Goal: Transaction & Acquisition: Purchase product/service

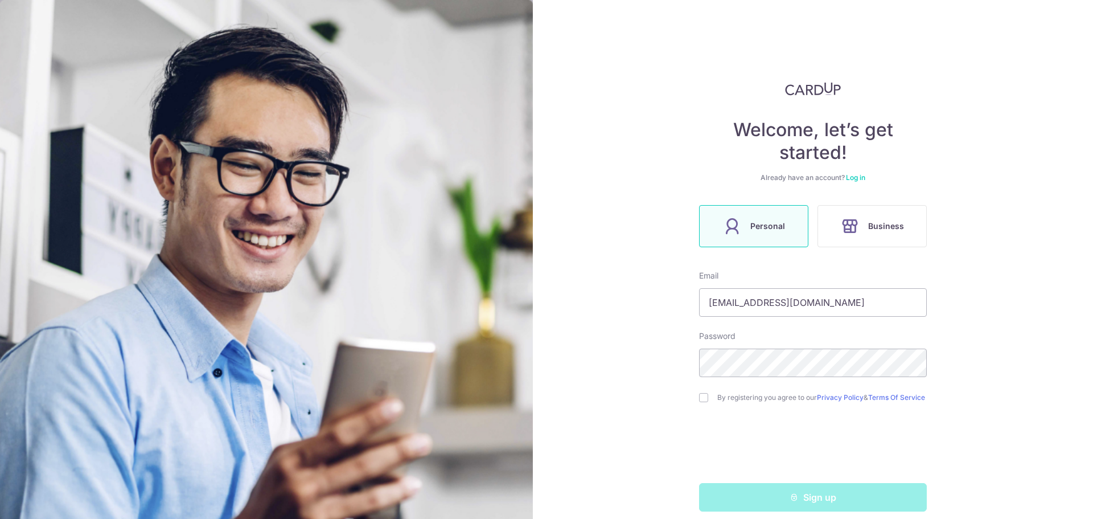
type input "[EMAIL_ADDRESS][DOMAIN_NAME]"
click at [770, 402] on label "By registering you agree to our Privacy Policy & Terms Of Service" at bounding box center [823, 397] width 210 height 9
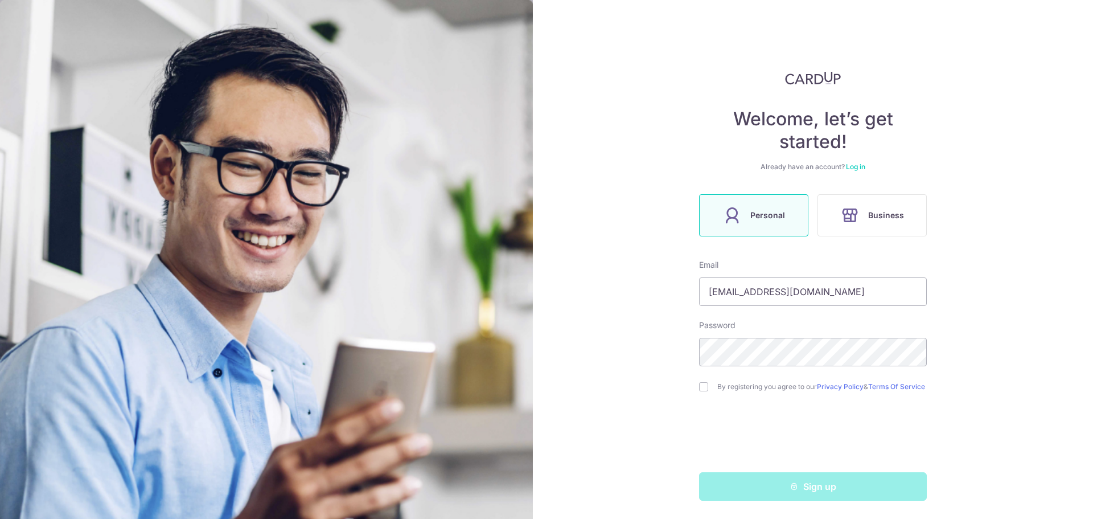
scroll to position [15, 0]
click at [695, 387] on div "Welcome, let’s get started! Already have an account? Log in Personal Business E…" at bounding box center [813, 259] width 560 height 519
click at [703, 387] on input "checkbox" at bounding box center [703, 386] width 9 height 9
checkbox input "true"
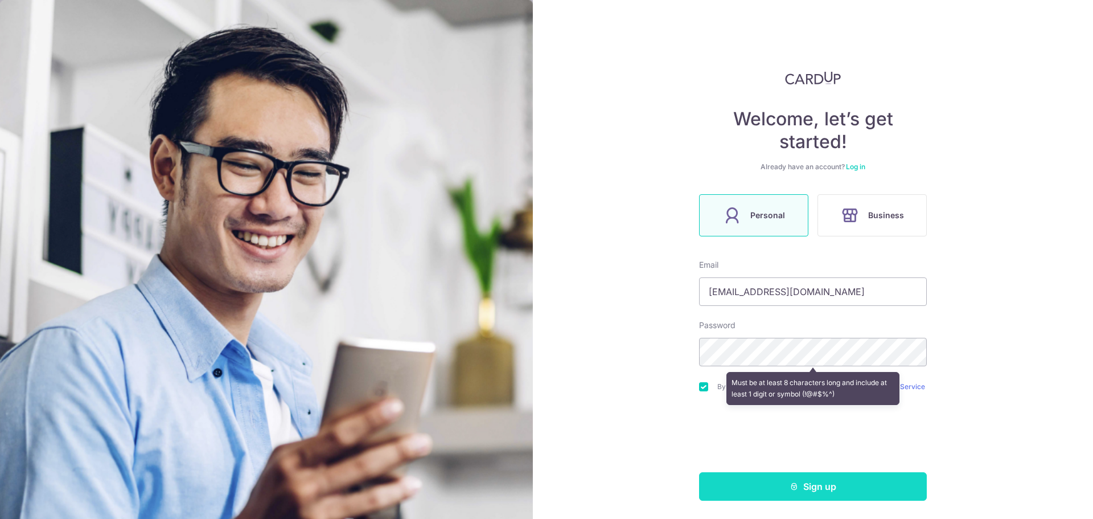
click at [850, 498] on button "Sign up" at bounding box center [813, 486] width 228 height 28
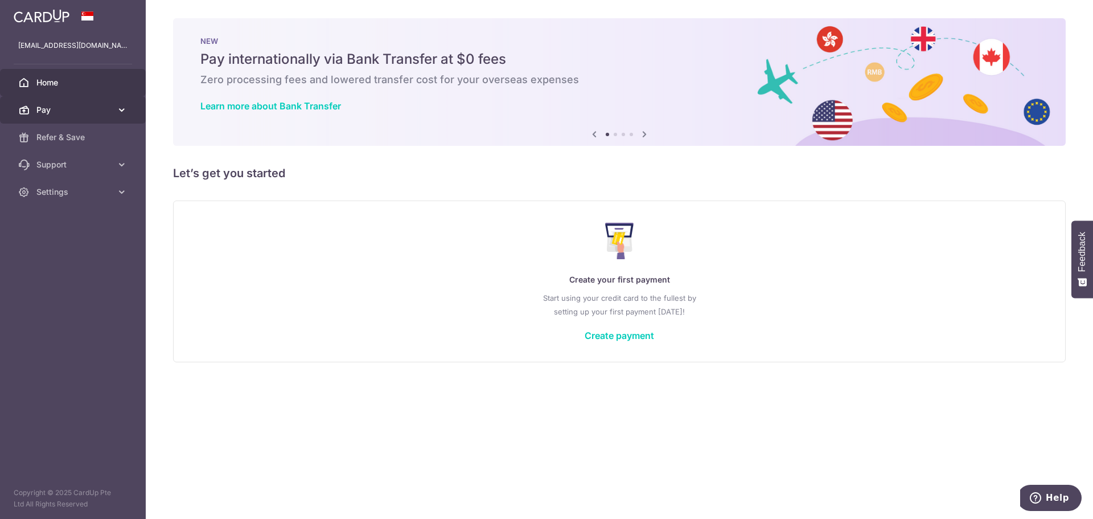
click at [98, 114] on span "Pay" at bounding box center [73, 109] width 75 height 11
click at [625, 338] on link "Create payment" at bounding box center [619, 335] width 69 height 11
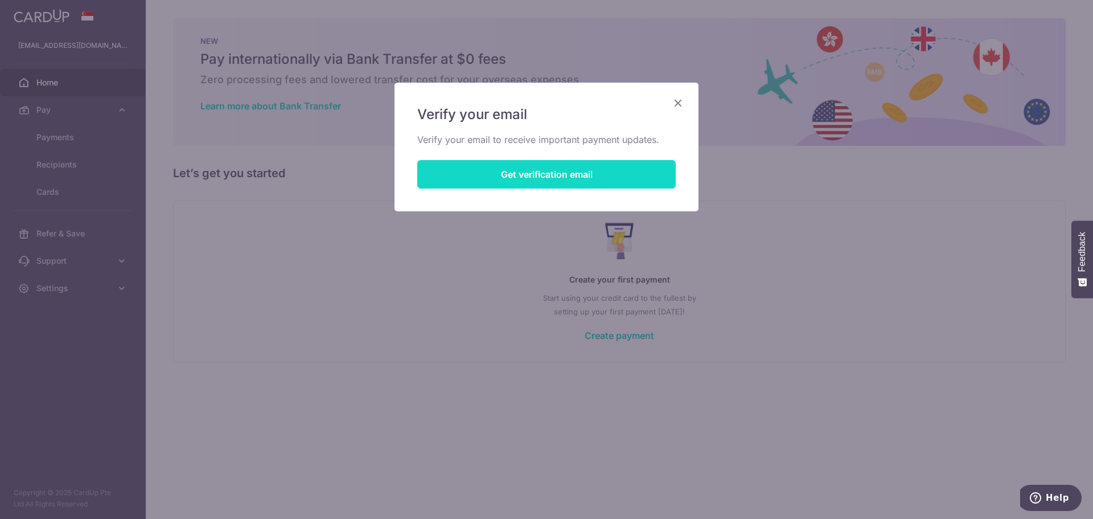
click at [527, 171] on button "Get verification email" at bounding box center [546, 174] width 259 height 28
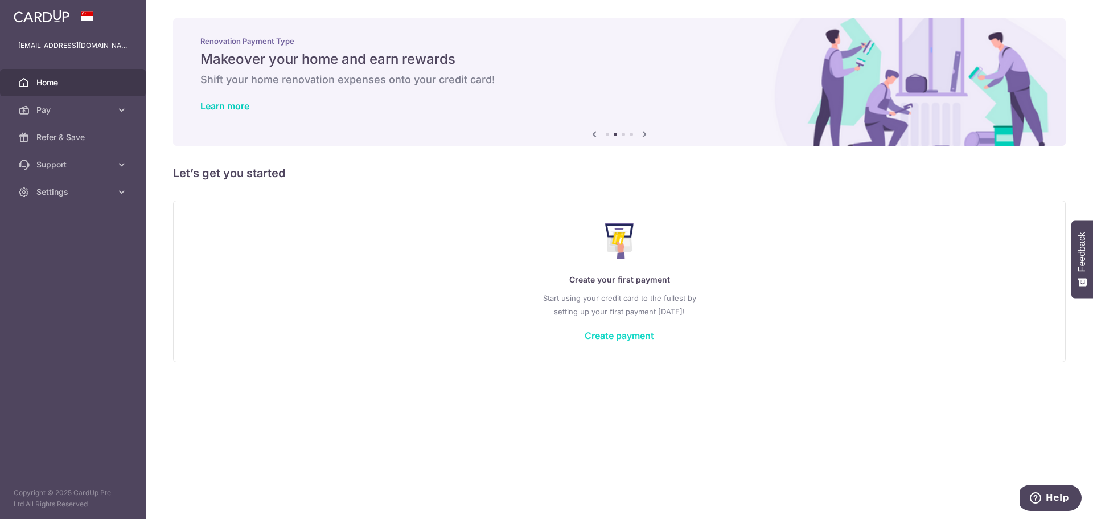
click at [634, 335] on link "Create payment" at bounding box center [619, 335] width 69 height 11
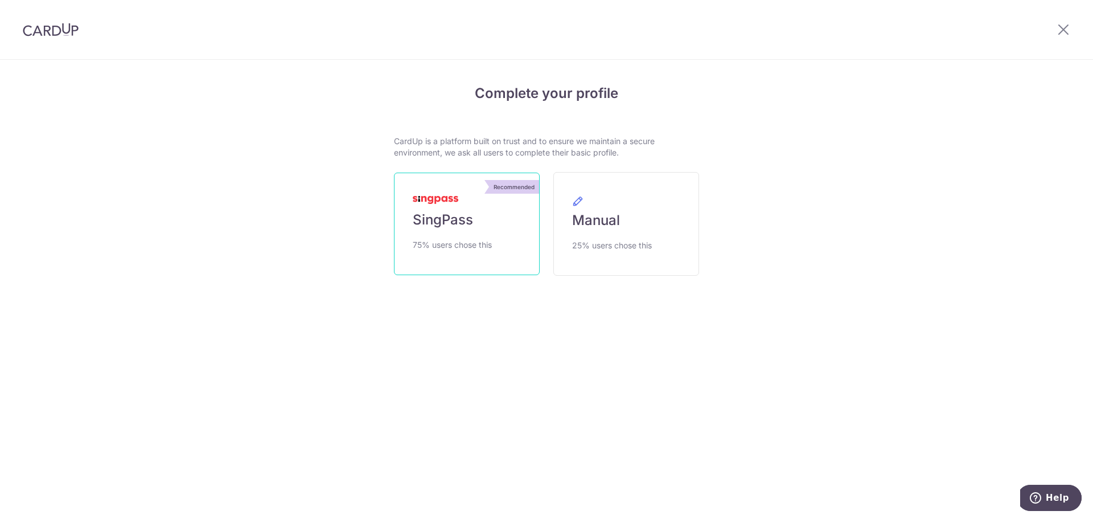
click at [468, 239] on span "75% users chose this" at bounding box center [452, 245] width 79 height 14
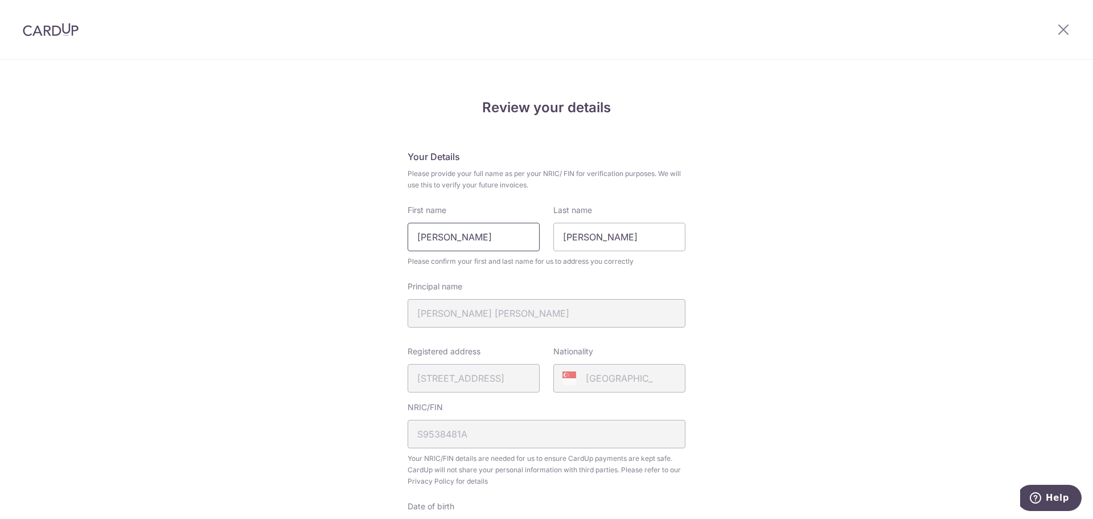
drag, startPoint x: 491, startPoint y: 239, endPoint x: 244, endPoint y: 236, distance: 247.2
click at [244, 236] on div "Review your details Your Details Please provide your full name as per your NRIC…" at bounding box center [546, 451] width 1093 height 783
type input "Brandon"
type input "k"
type input "O"
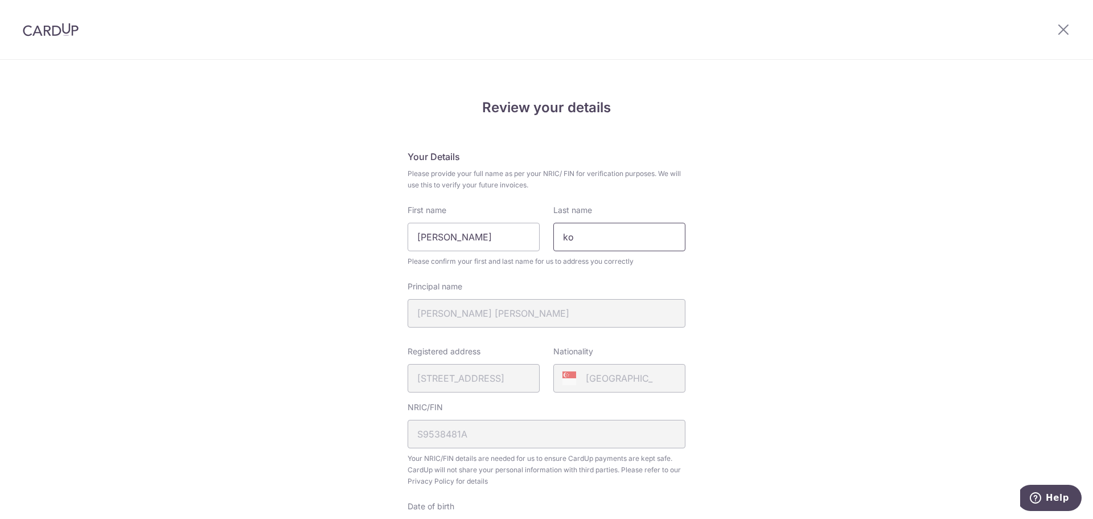
type input "k"
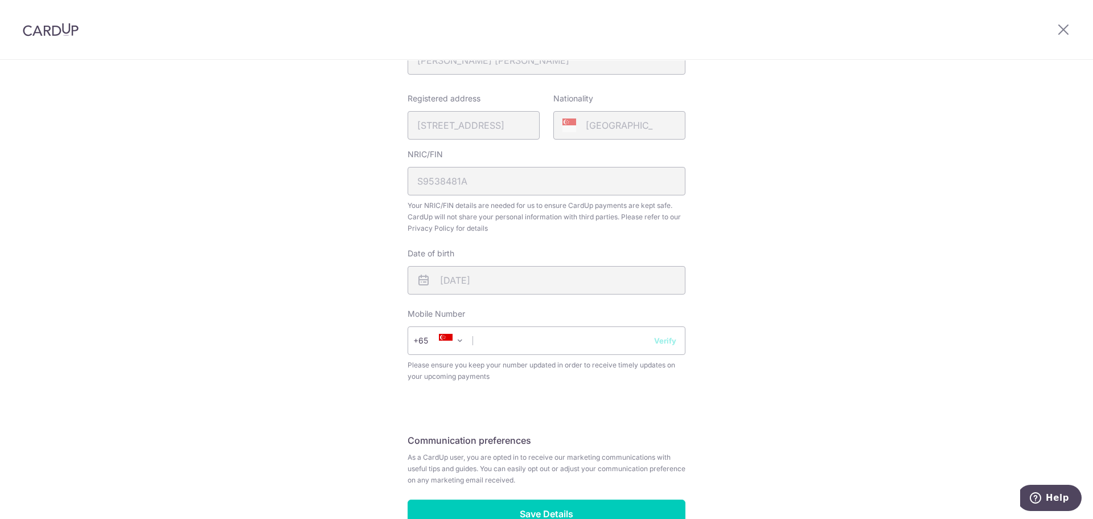
scroll to position [285, 0]
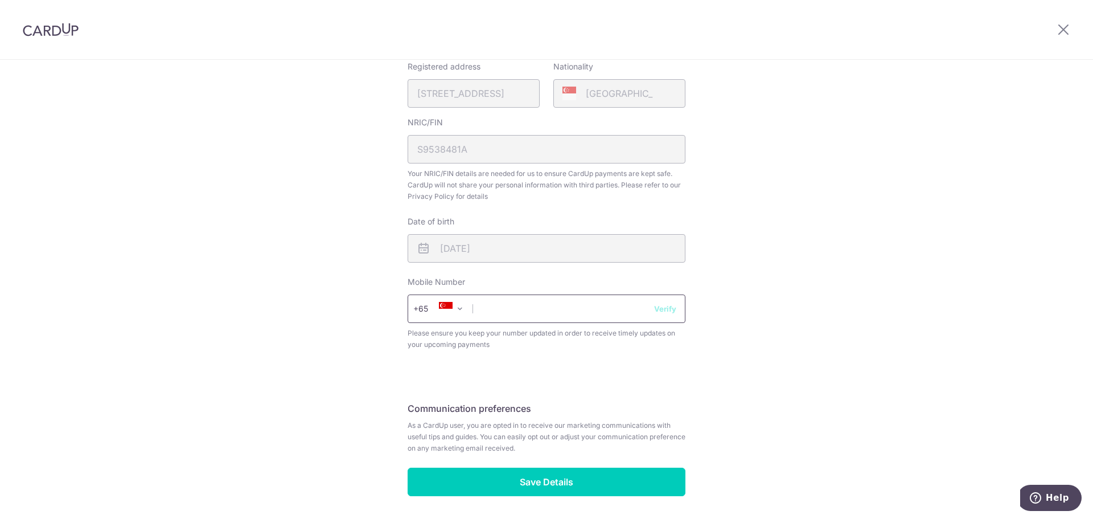
type input "Koh"
click at [590, 310] on input "text" at bounding box center [547, 308] width 278 height 28
type input "91555222"
click at [658, 313] on button "Verify" at bounding box center [665, 308] width 22 height 11
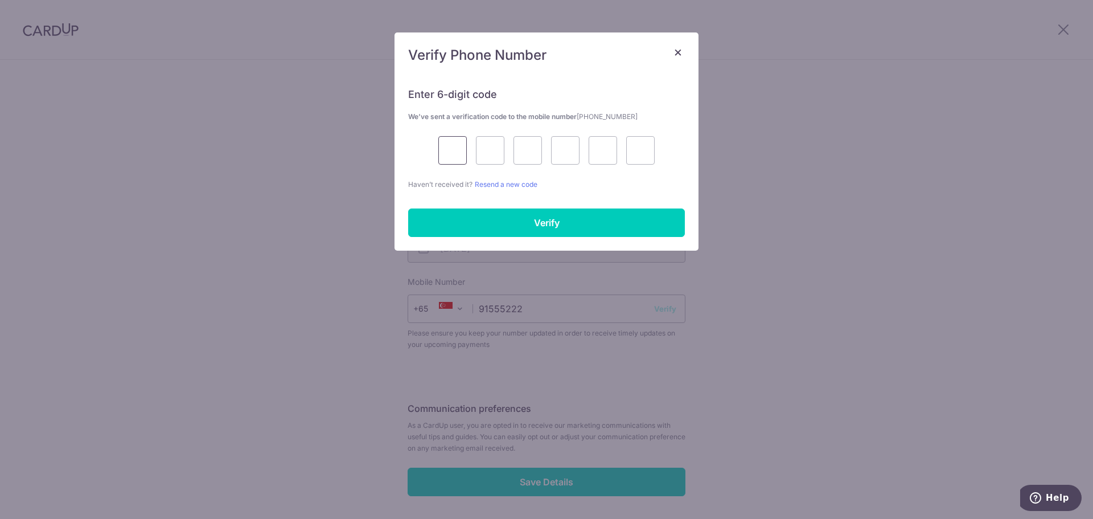
click at [454, 154] on input "text" at bounding box center [453, 150] width 28 height 28
type input "9"
type input "6"
type input "0"
type input "8"
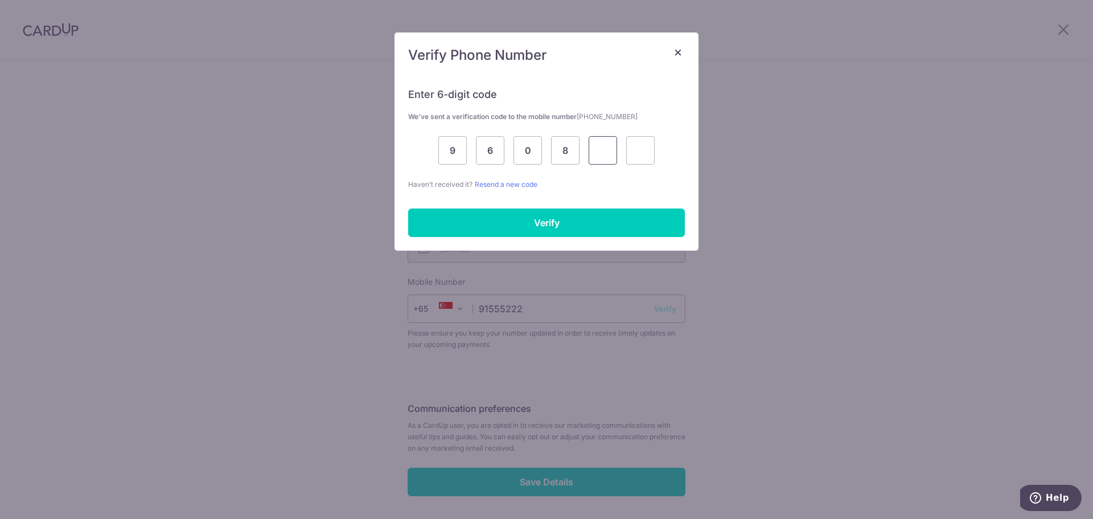
type input "7"
type input "4"
click at [579, 240] on div "Enter 6-digit code We’ve sent a verification code to the mobile number +6591555…" at bounding box center [547, 162] width 304 height 177
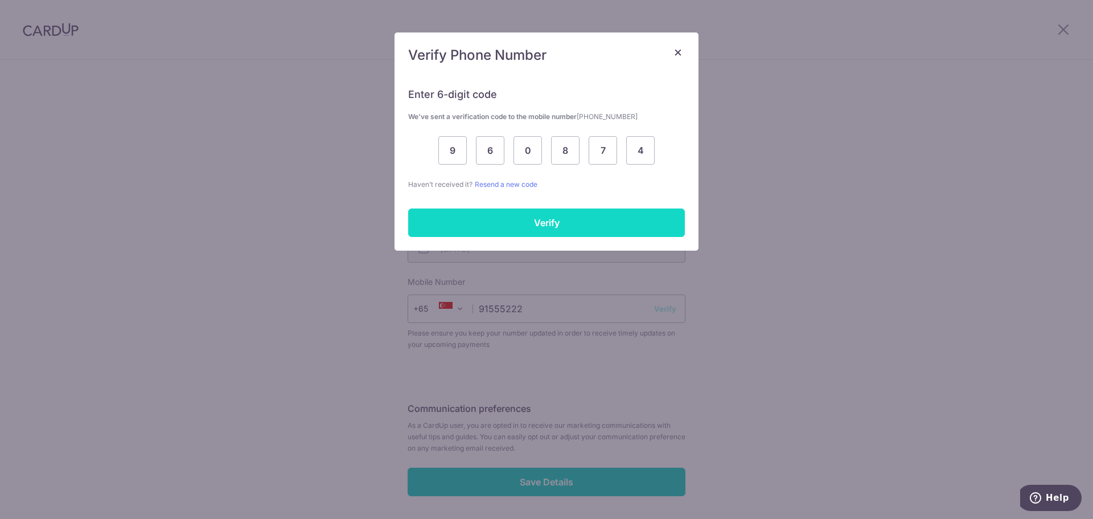
click at [588, 214] on input "Verify" at bounding box center [546, 222] width 277 height 28
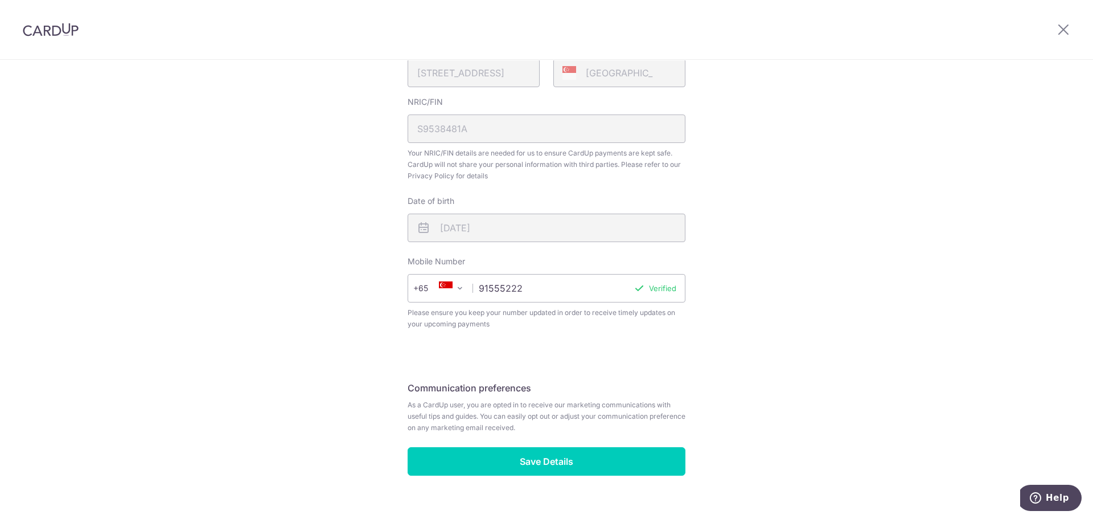
scroll to position [325, 0]
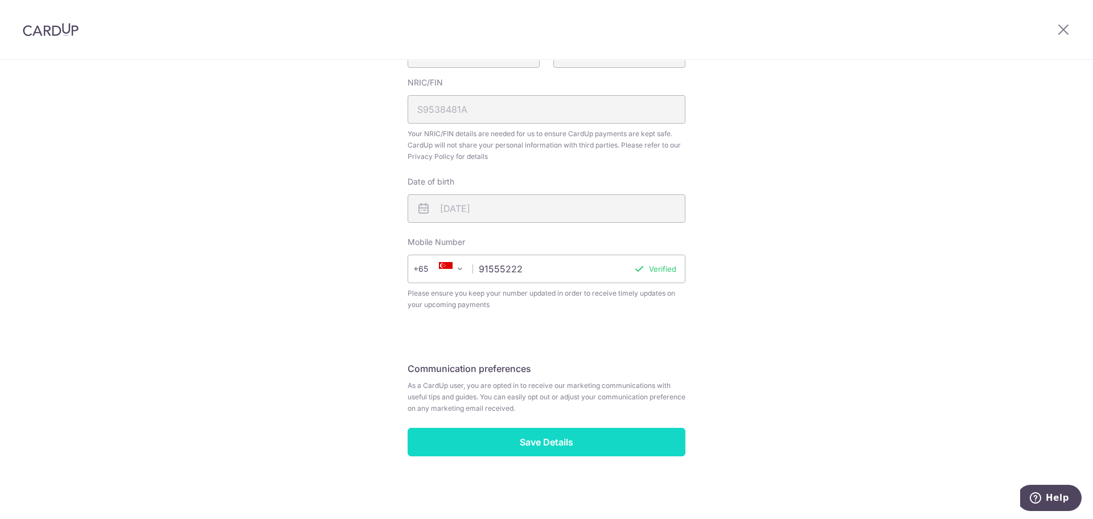
click at [571, 436] on input "Save Details" at bounding box center [547, 442] width 278 height 28
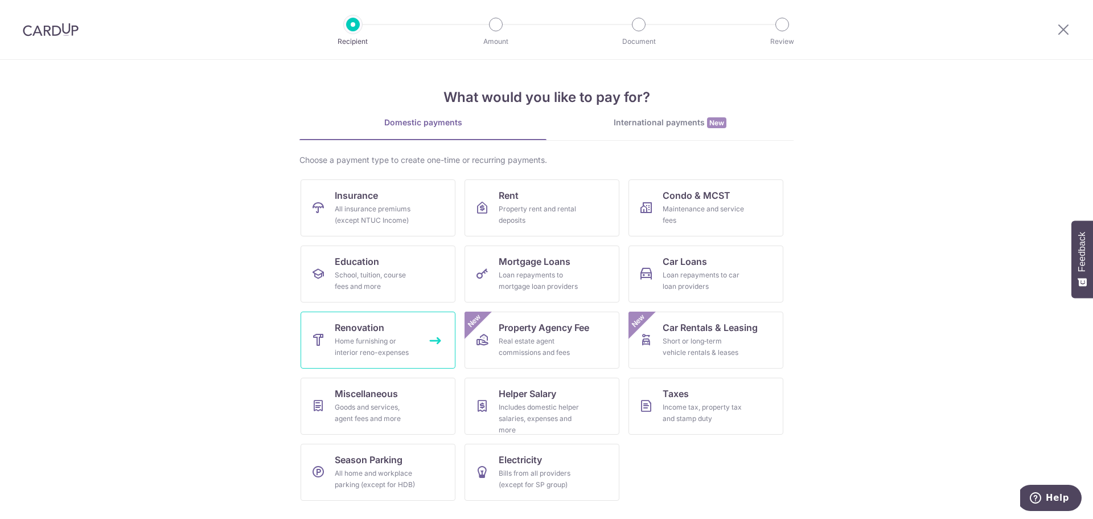
click at [385, 355] on div "Home furnishing or interior reno-expenses" at bounding box center [376, 346] width 82 height 23
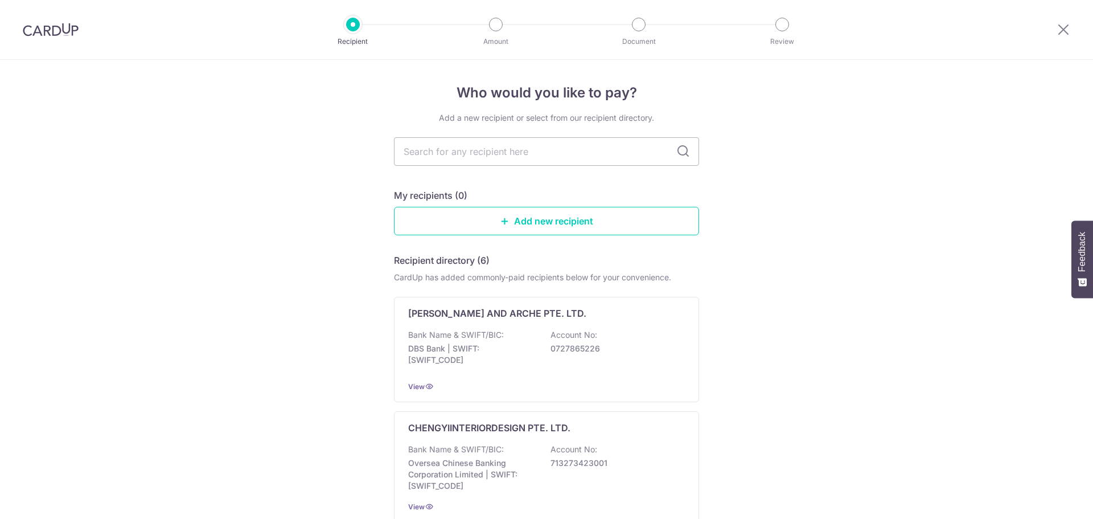
click at [535, 159] on input "text" at bounding box center [546, 151] width 305 height 28
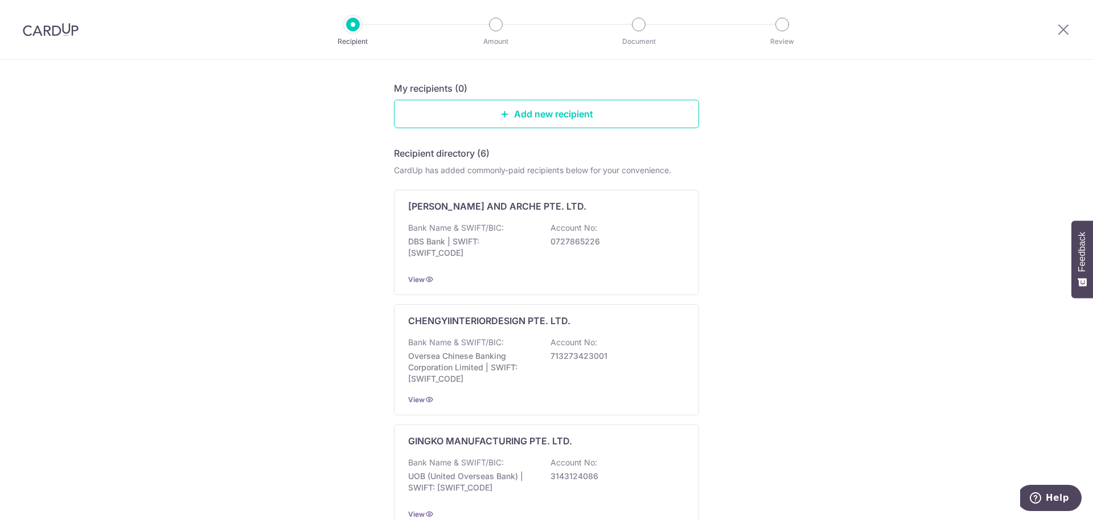
scroll to position [114, 0]
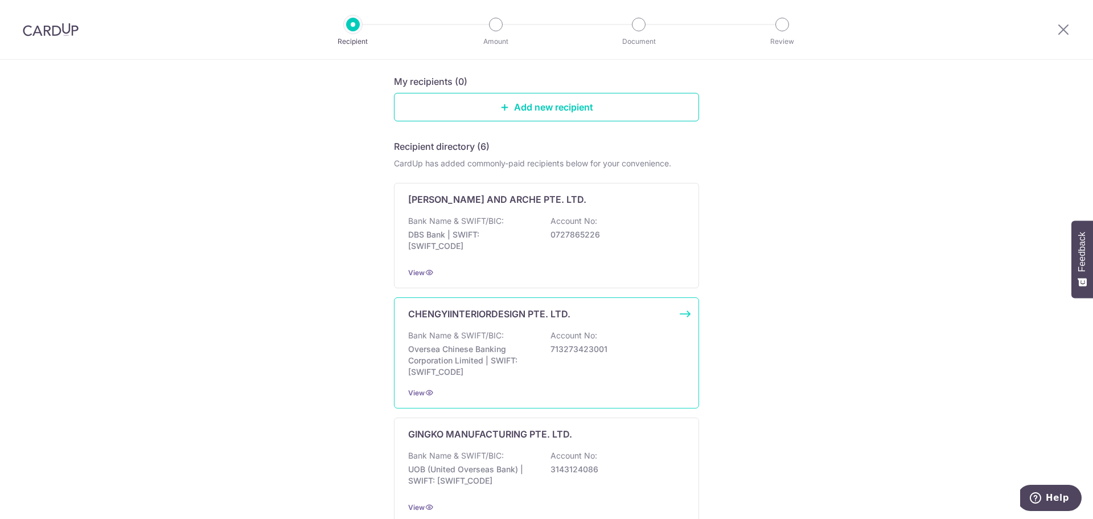
click at [570, 341] on div "Bank Name & SWIFT/BIC: Oversea Chinese Banking Corporation Limited | SWIFT: [SW…" at bounding box center [546, 354] width 277 height 48
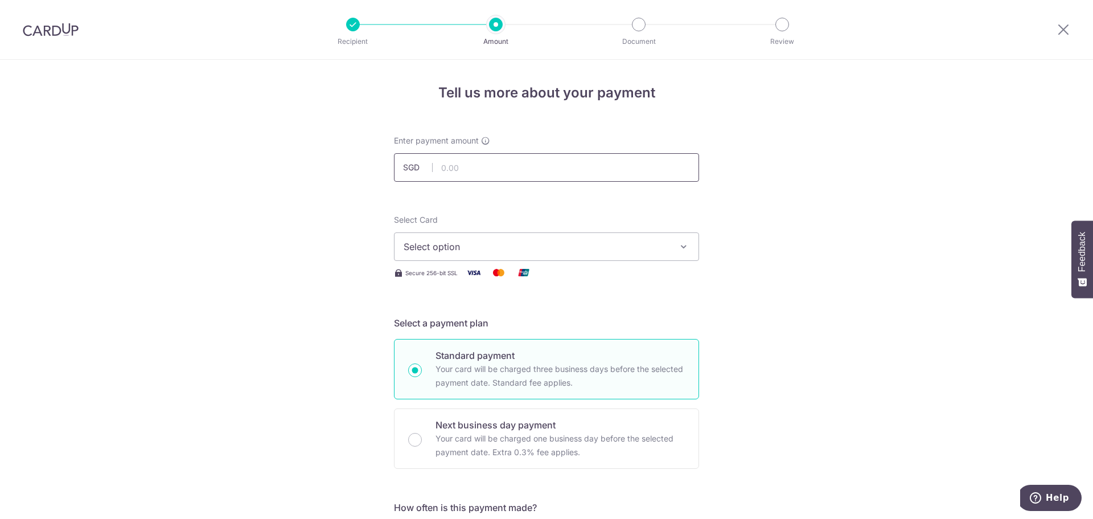
click at [506, 166] on input "text" at bounding box center [546, 167] width 305 height 28
type input "5,980.00"
click at [671, 237] on button "Select option" at bounding box center [546, 246] width 305 height 28
click at [616, 272] on link "Add credit card" at bounding box center [547, 278] width 304 height 21
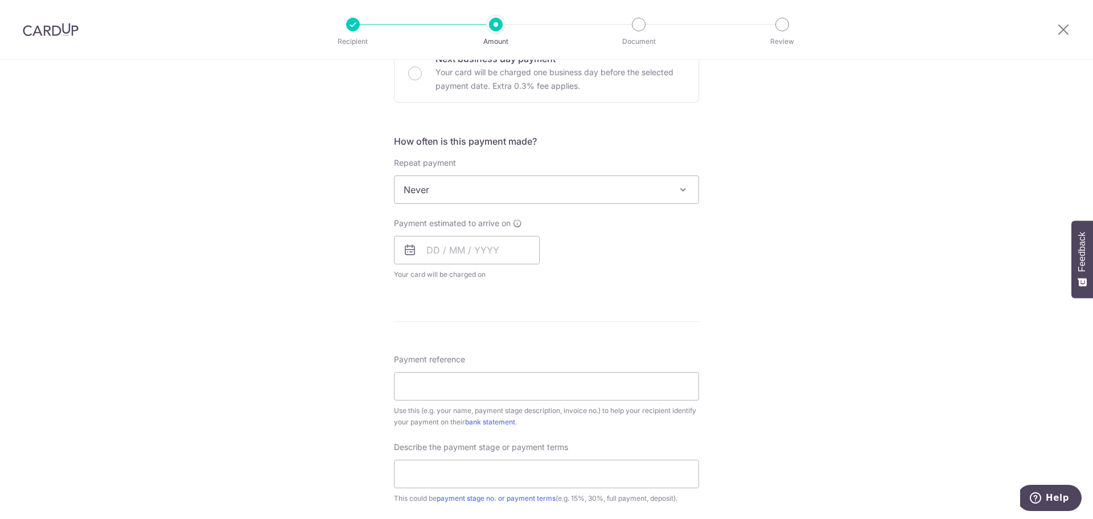
scroll to position [683, 0]
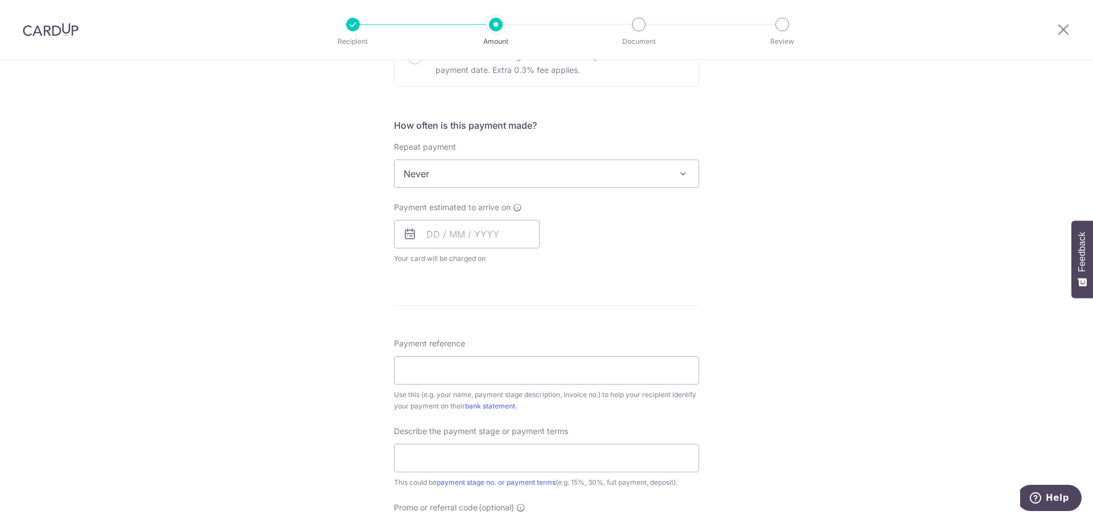
click at [636, 177] on span "Never" at bounding box center [547, 173] width 304 height 27
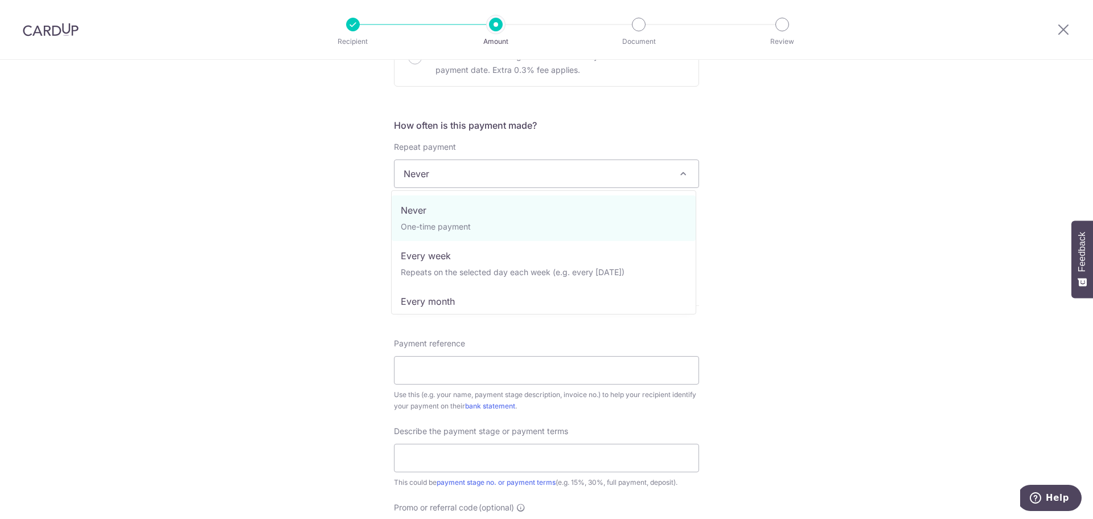
click at [636, 177] on span "Never" at bounding box center [547, 173] width 304 height 27
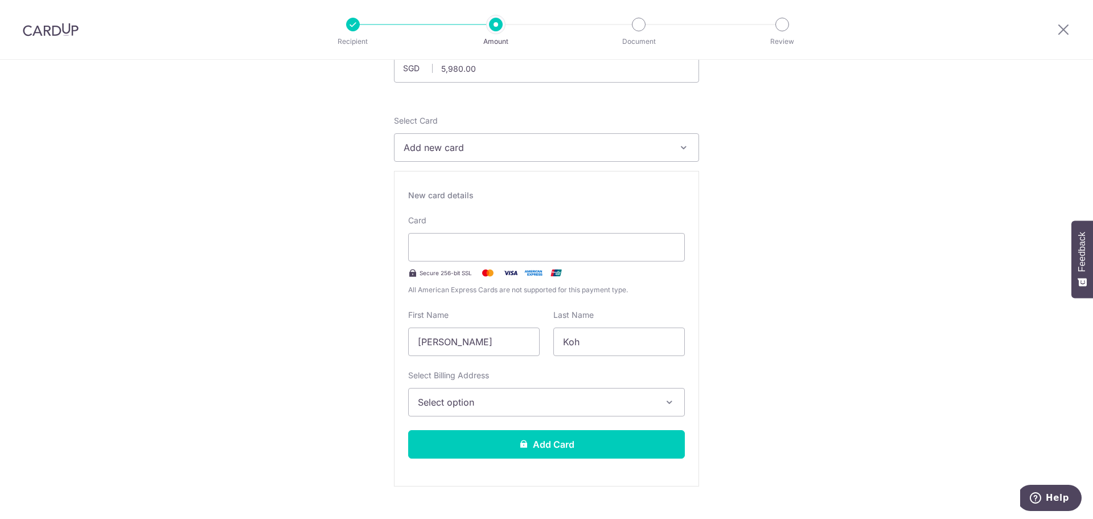
scroll to position [0, 0]
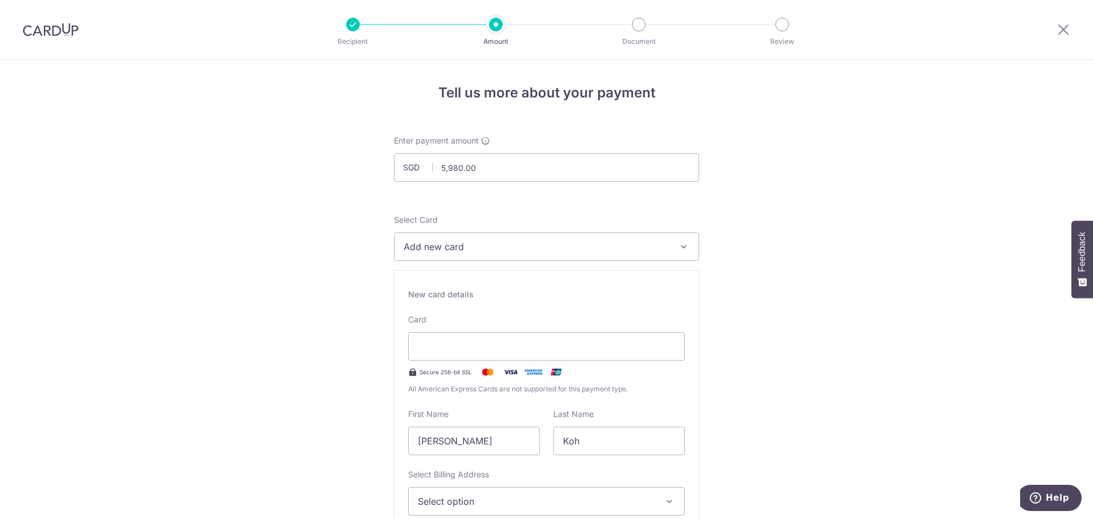
click at [350, 26] on div at bounding box center [353, 25] width 14 height 14
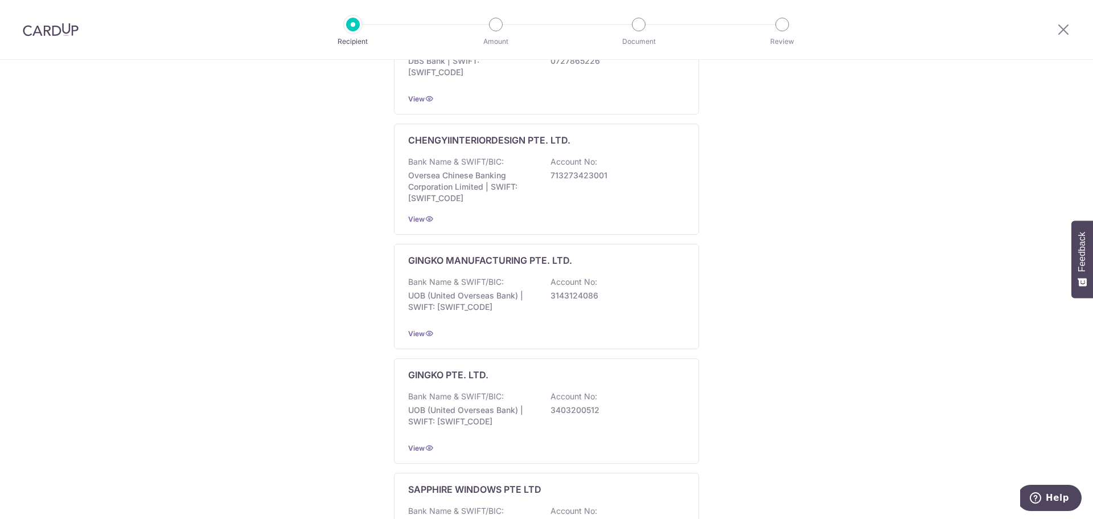
scroll to position [287, 0]
click at [551, 196] on div "Bank Name & SWIFT/BIC: Oversea Chinese Banking Corporation Limited | SWIFT: [SW…" at bounding box center [546, 181] width 277 height 48
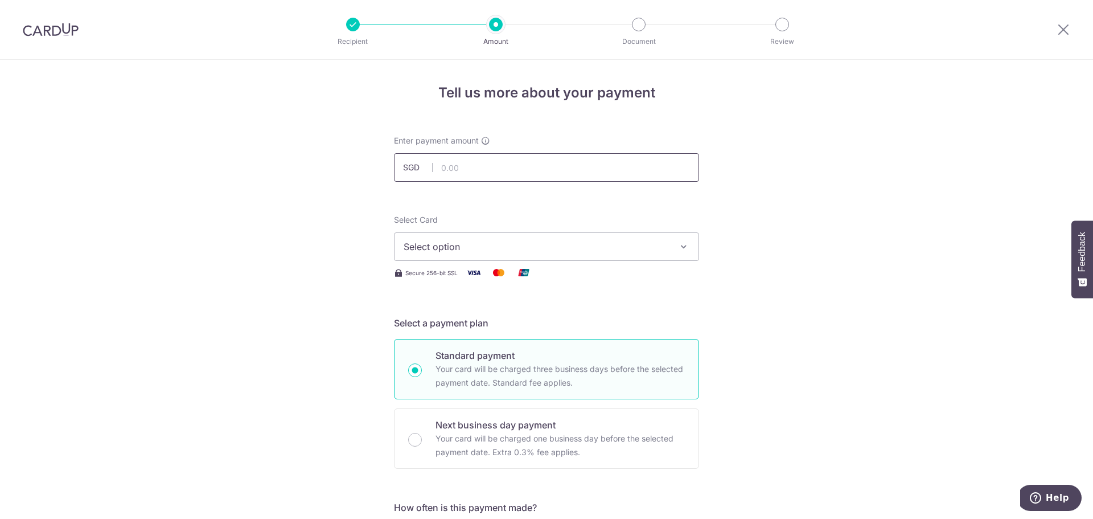
click at [562, 173] on input "text" at bounding box center [546, 167] width 305 height 28
type input "5,980.00"
click at [518, 256] on button "Select option" at bounding box center [546, 246] width 305 height 28
click at [539, 247] on span "Select option" at bounding box center [536, 247] width 265 height 14
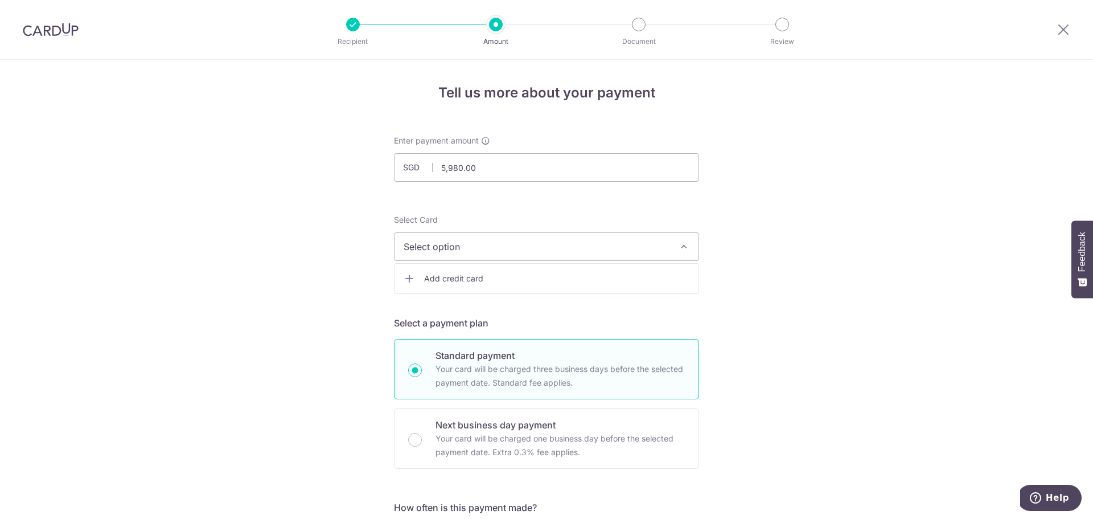
click at [518, 290] on ul "Add credit card" at bounding box center [546, 278] width 305 height 31
click at [530, 251] on span "Select option" at bounding box center [536, 247] width 265 height 14
click at [482, 278] on span "Add credit card" at bounding box center [556, 278] width 265 height 11
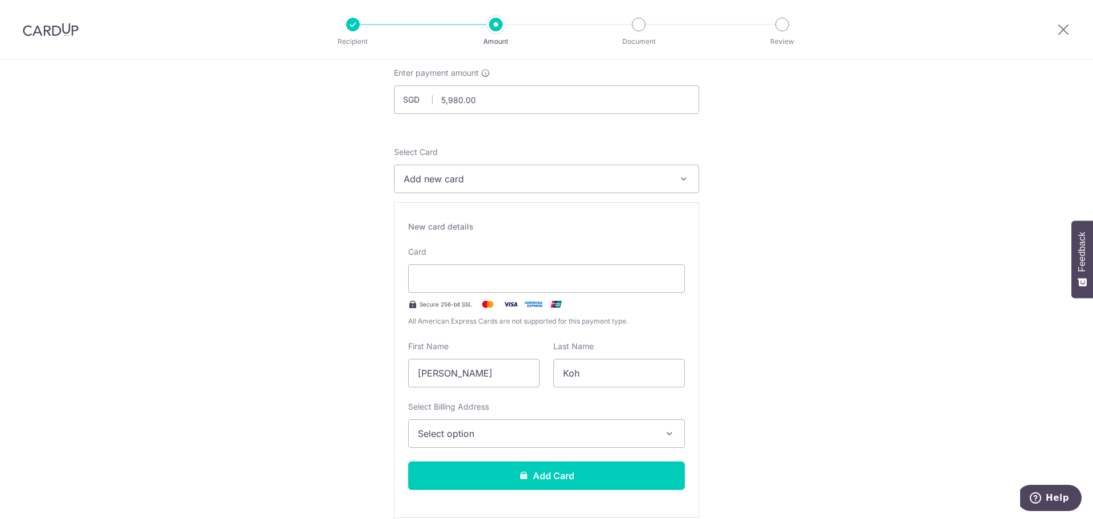
scroll to position [171, 0]
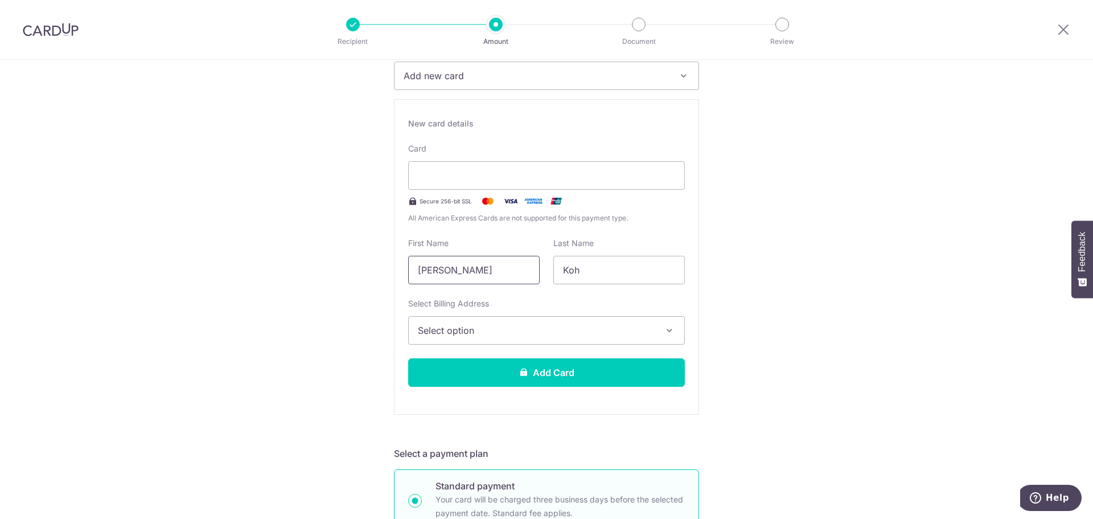
drag, startPoint x: 503, startPoint y: 269, endPoint x: 336, endPoint y: 263, distance: 167.5
click at [594, 321] on button "Select option" at bounding box center [546, 330] width 277 height 28
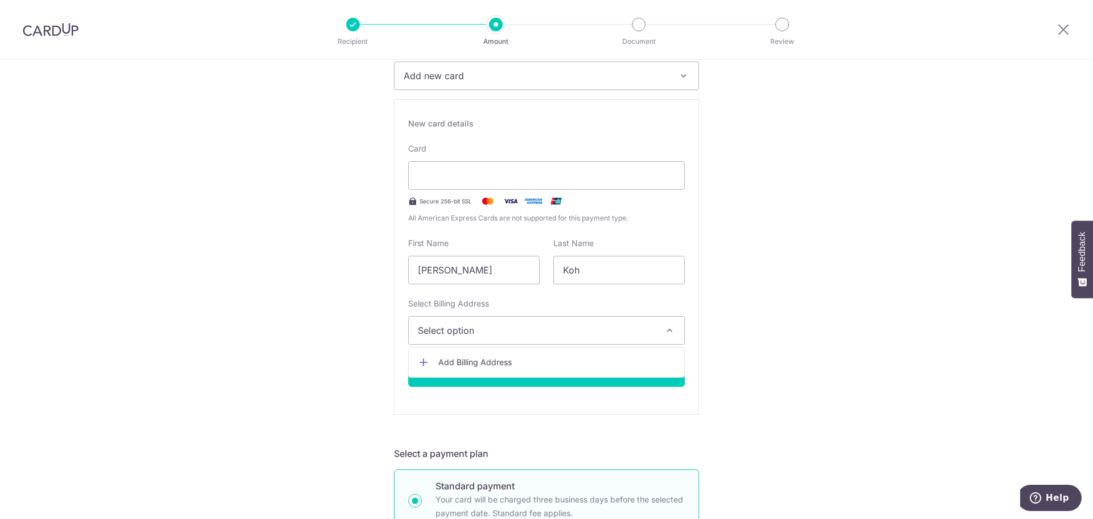
click at [526, 354] on link "Add Billing Address" at bounding box center [547, 362] width 276 height 21
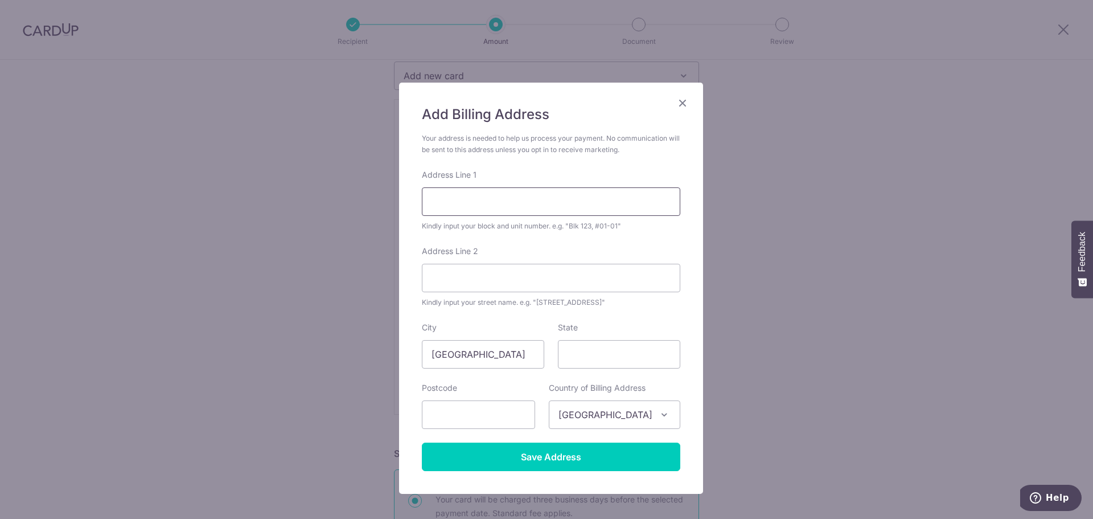
click at [547, 196] on input "Address Line 1" at bounding box center [551, 201] width 259 height 28
type input "311 Ang Mo Kio Avenue 3"
type input "#12-2116"
click at [645, 359] on input "State" at bounding box center [619, 354] width 122 height 28
type input "Singapore"
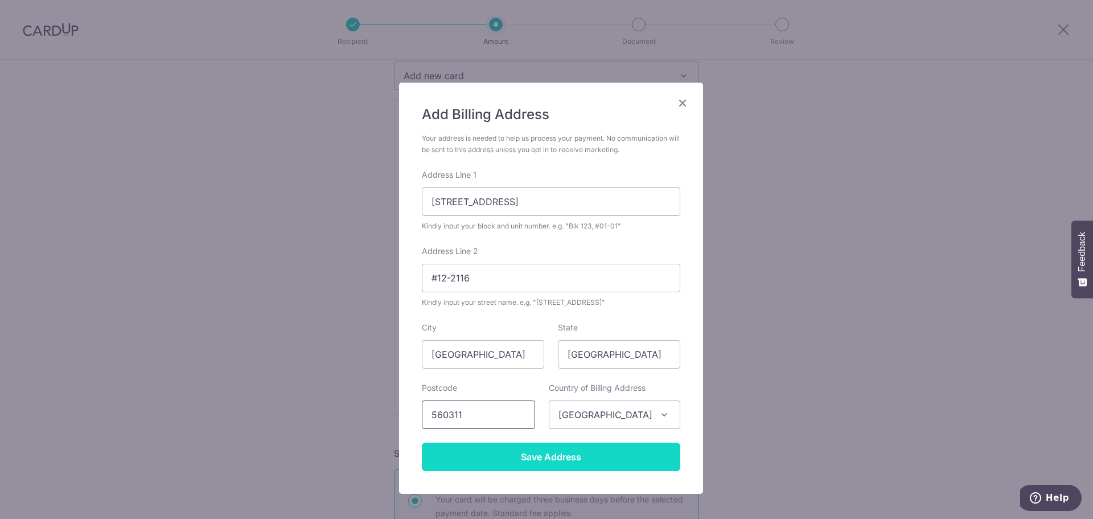
type input "560311"
click at [607, 443] on input "Save Address" at bounding box center [551, 457] width 259 height 28
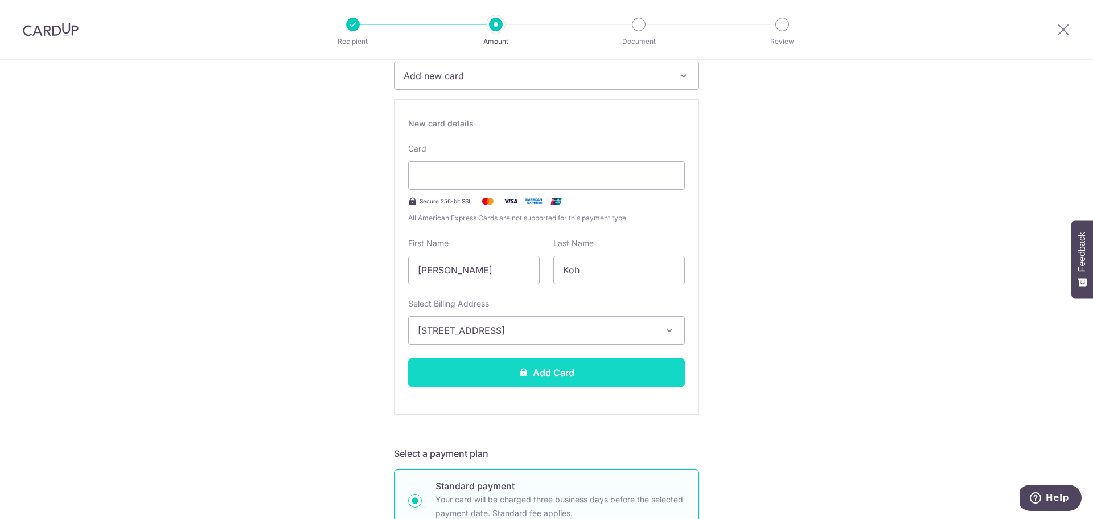
click at [530, 364] on button "Add Card" at bounding box center [546, 372] width 277 height 28
click at [544, 368] on button "Add Card" at bounding box center [546, 372] width 277 height 28
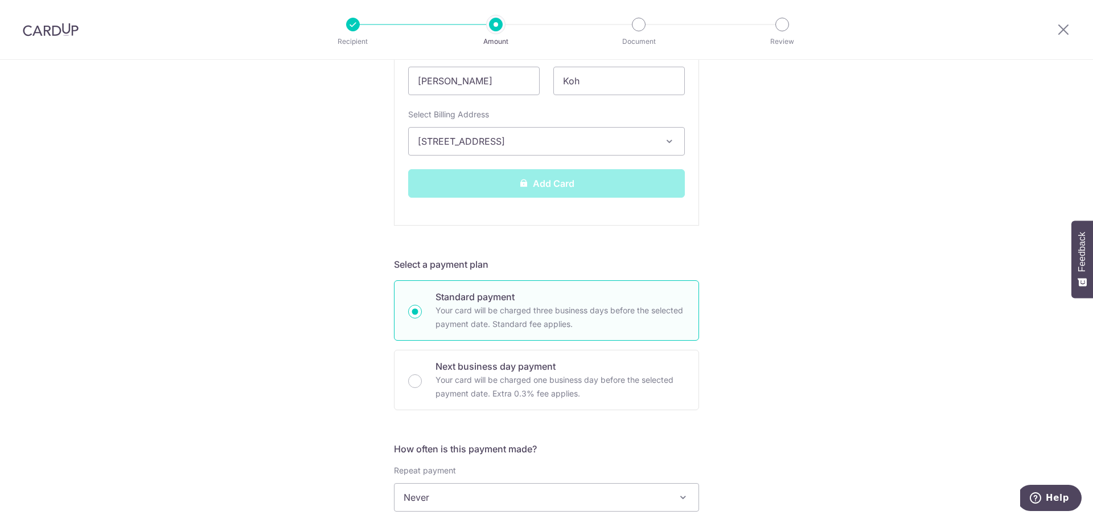
scroll to position [399, 0]
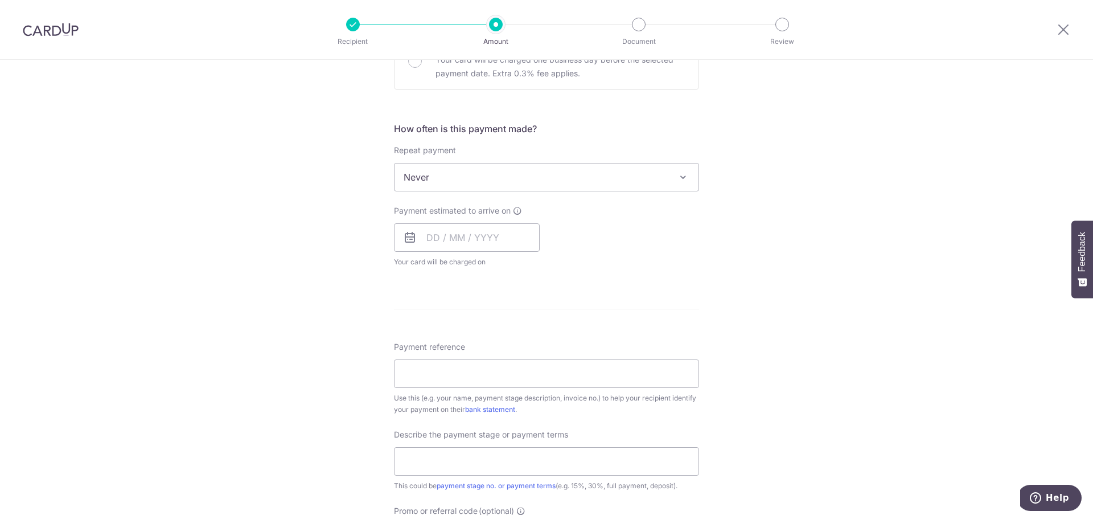
scroll to position [399, 0]
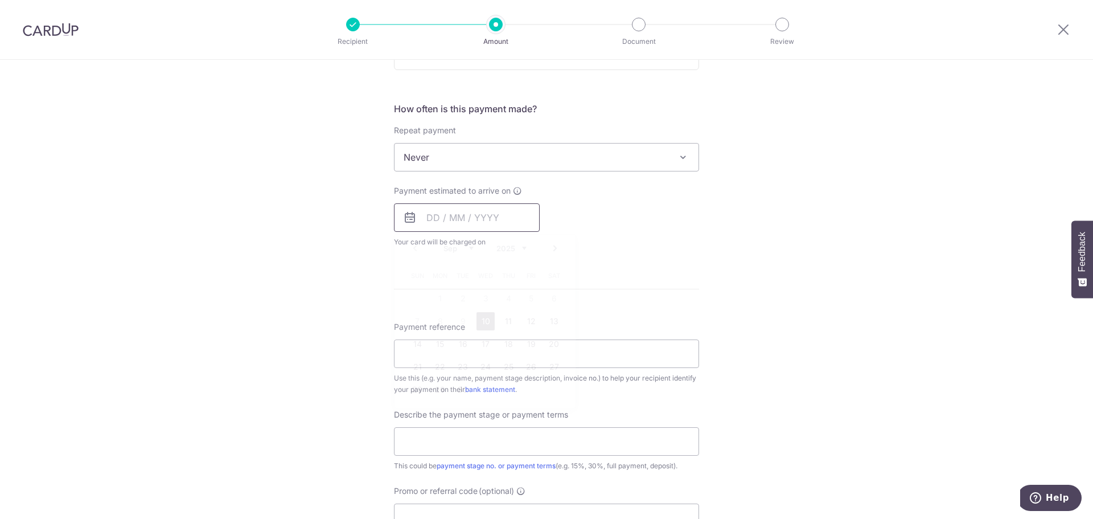
click at [434, 219] on input "text" at bounding box center [467, 217] width 146 height 28
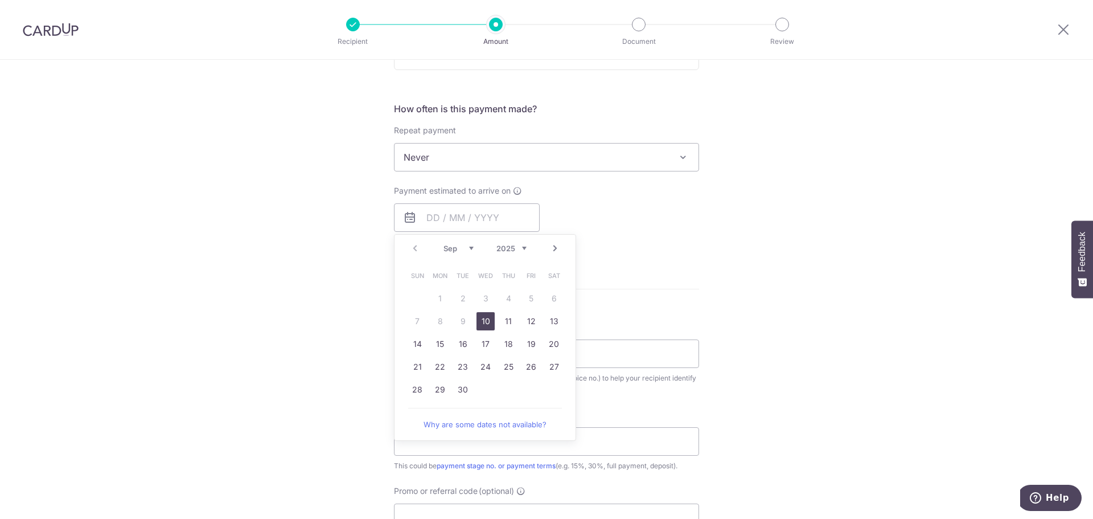
drag, startPoint x: 484, startPoint y: 320, endPoint x: 587, endPoint y: 264, distance: 117.5
click at [484, 320] on link "10" at bounding box center [486, 321] width 18 height 18
type input "10/09/2025"
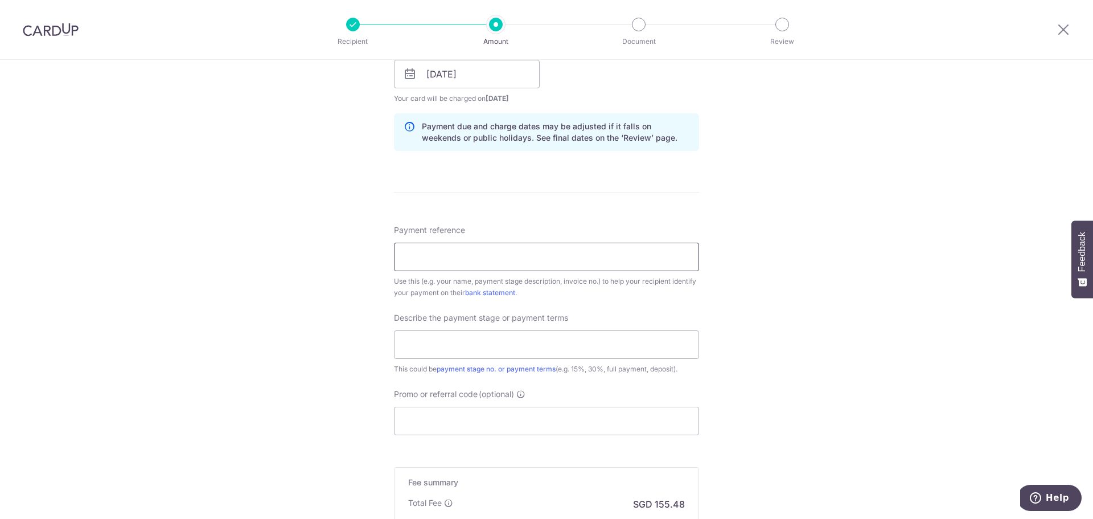
scroll to position [570, 0]
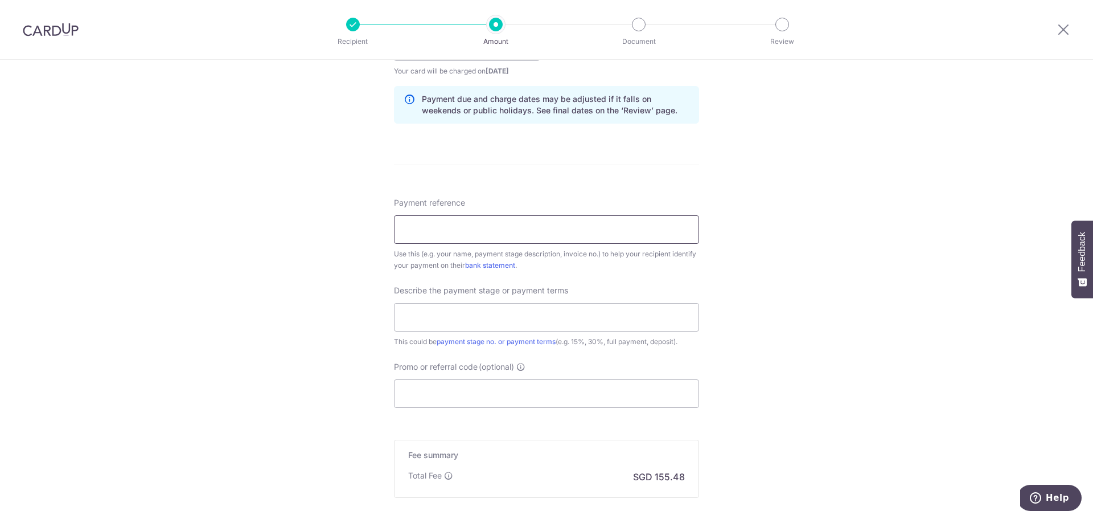
click at [555, 235] on input "Payment reference" at bounding box center [546, 229] width 305 height 28
drag, startPoint x: 518, startPoint y: 234, endPoint x: 234, endPoint y: 213, distance: 284.4
click at [234, 213] on div "Tell us more about your payment Enter payment amount SGD 5,980.00 5980.00 Card …" at bounding box center [546, 66] width 1093 height 1153
type input "Brandon-Tsejie MacPherson Weave"
click at [601, 317] on input "text" at bounding box center [546, 317] width 305 height 28
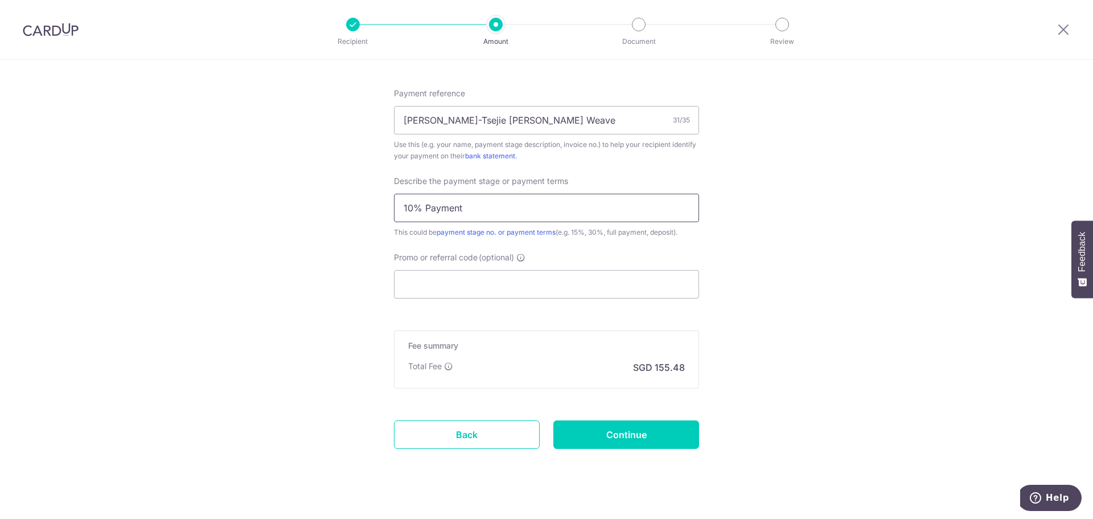
scroll to position [683, 0]
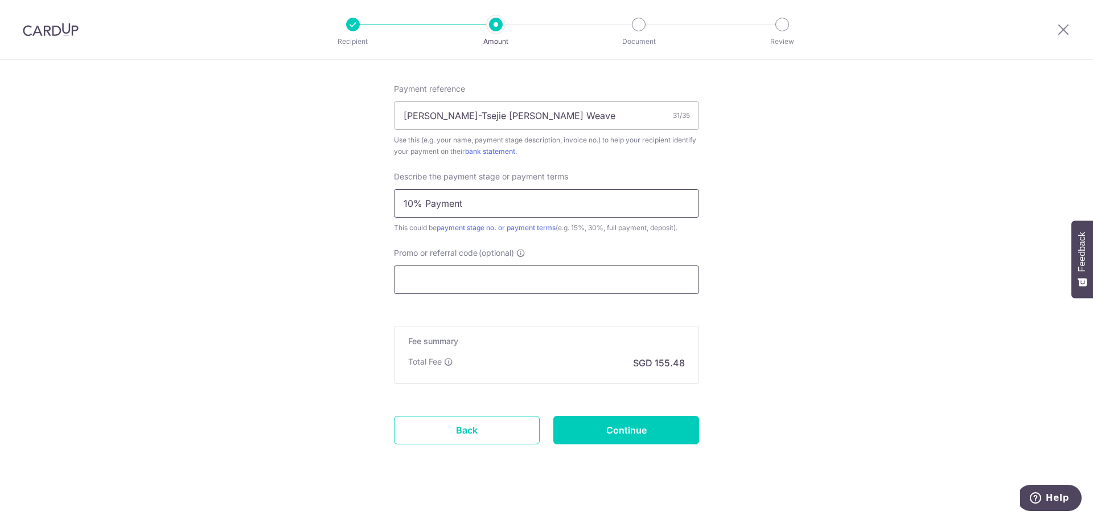
type input "10% Payment"
click at [593, 283] on input "Promo or referral code (optional)" at bounding box center [546, 279] width 305 height 28
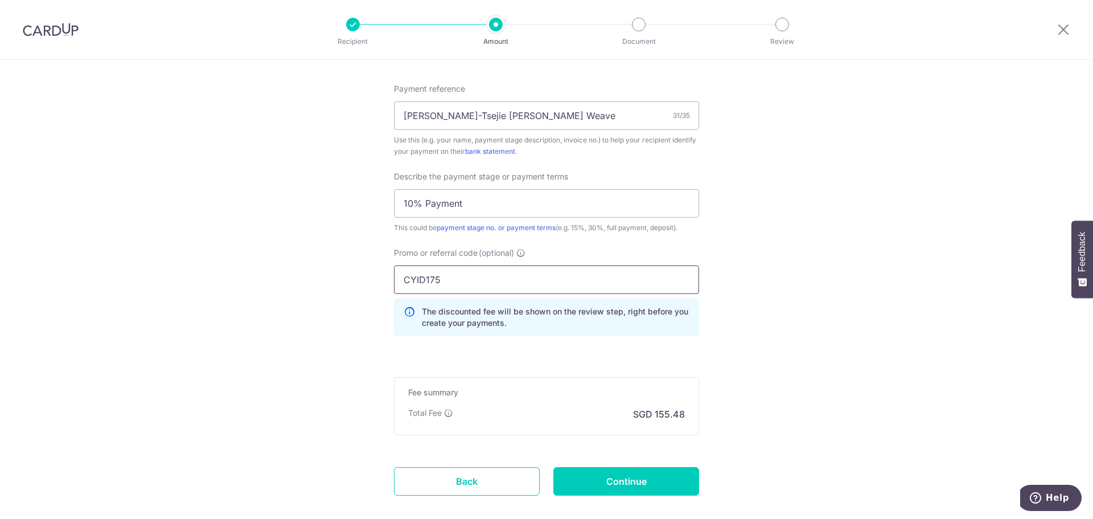
type input "CYID175"
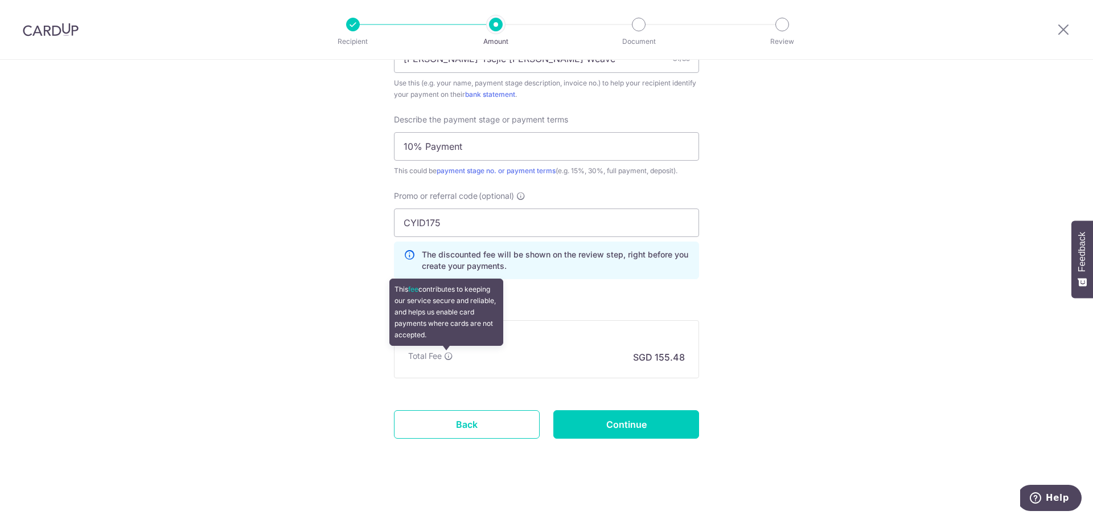
click at [445, 358] on icon at bounding box center [448, 355] width 9 height 9
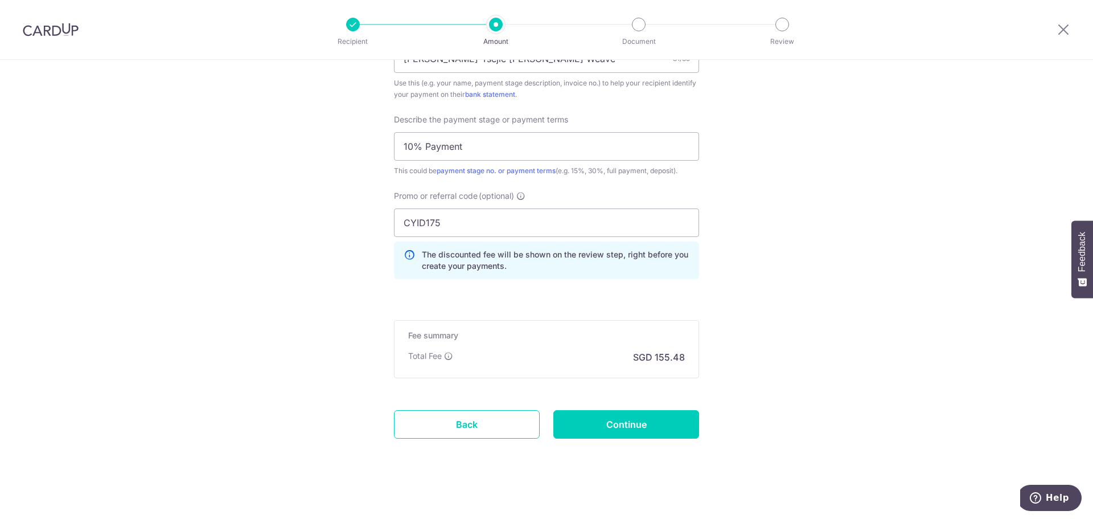
click at [642, 423] on input "Continue" at bounding box center [627, 424] width 146 height 28
type input "Create Schedule"
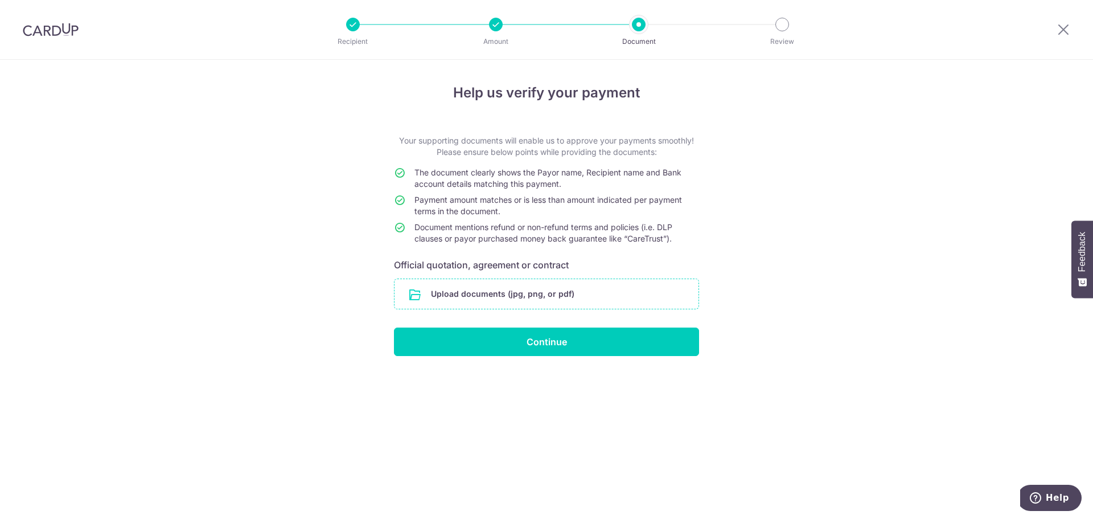
click at [549, 300] on input "file" at bounding box center [547, 294] width 304 height 30
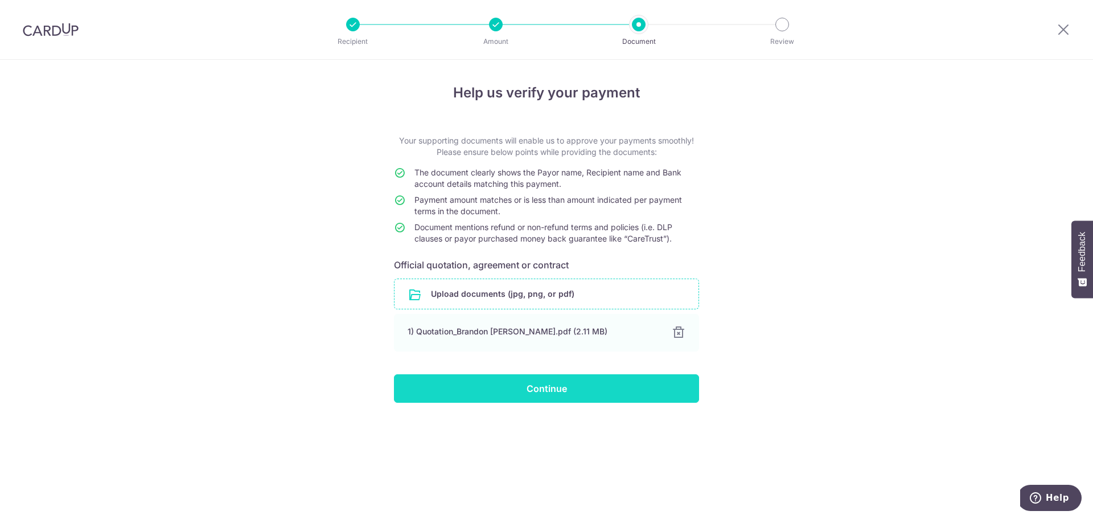
click at [570, 387] on input "Continue" at bounding box center [546, 388] width 305 height 28
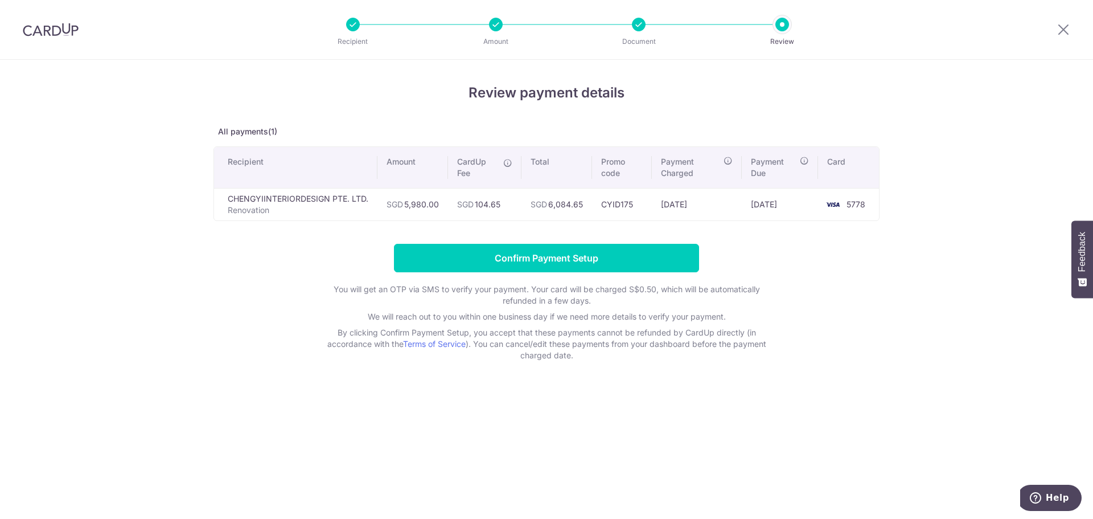
click at [760, 377] on div "Review payment details All payments(1) Recipient Amount CardUp Fee Total Promo …" at bounding box center [546, 289] width 1093 height 459
click at [586, 262] on input "Confirm Payment Setup" at bounding box center [546, 258] width 305 height 28
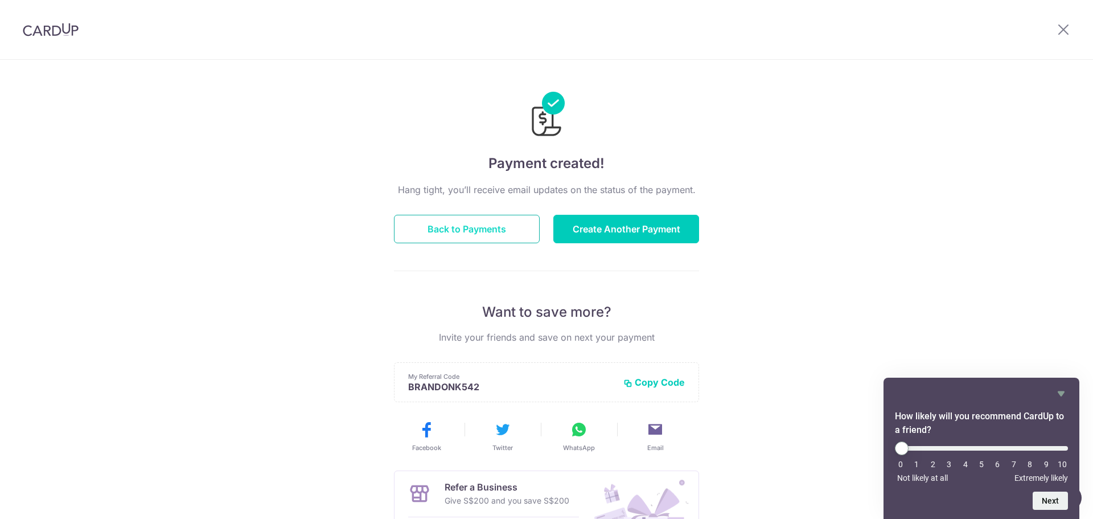
click at [482, 228] on button "Back to Payments" at bounding box center [467, 229] width 146 height 28
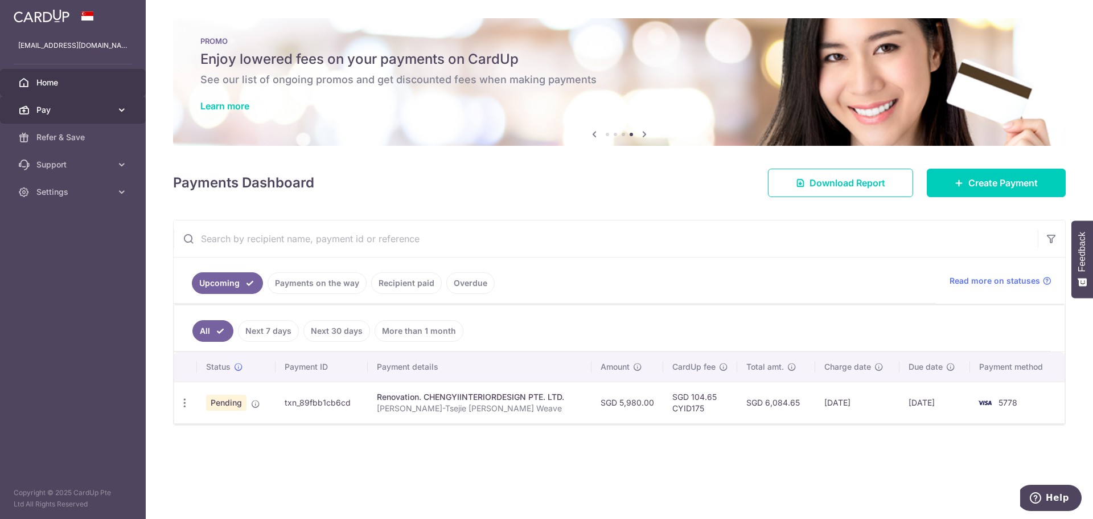
click at [57, 109] on span "Pay" at bounding box center [73, 109] width 75 height 11
click at [193, 400] on div "Update payment Cancel payment" at bounding box center [184, 402] width 21 height 21
click at [186, 400] on icon "button" at bounding box center [185, 403] width 12 height 12
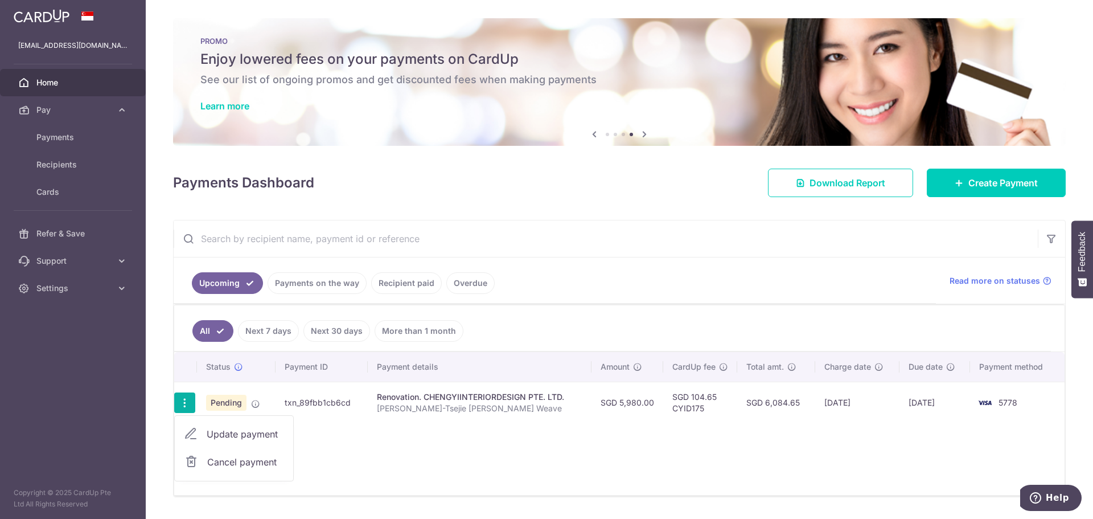
click at [379, 469] on div "Status Payment ID Payment details Amount CardUp fee Total amt. Charge date Due …" at bounding box center [619, 423] width 891 height 143
